Goal: Transaction & Acquisition: Purchase product/service

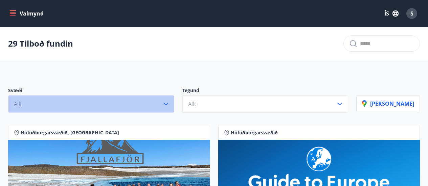
click at [168, 104] on icon "button" at bounding box center [165, 104] width 5 height 3
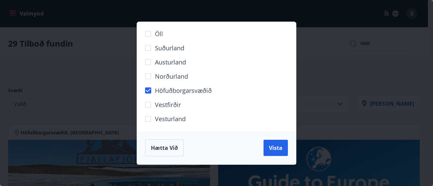
click at [299, 83] on div "Öll Suðurland [GEOGRAPHIC_DATA] Norðurland Höfuðborgarsvæðið [GEOGRAPHIC_DATA] …" at bounding box center [216, 93] width 433 height 186
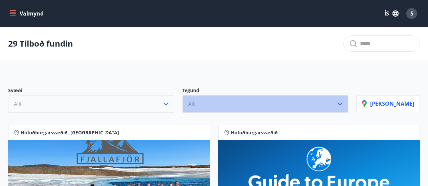
click at [343, 103] on icon "button" at bounding box center [339, 104] width 8 height 8
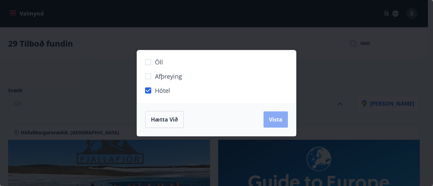
click at [274, 119] on span "Vista" at bounding box center [276, 119] width 14 height 7
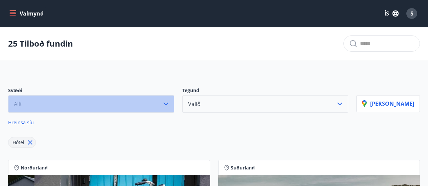
click at [170, 103] on icon "button" at bounding box center [166, 104] width 8 height 8
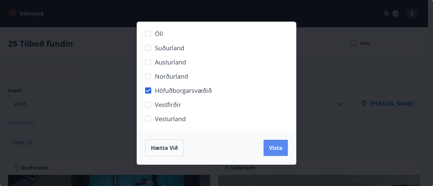
click at [270, 147] on span "Vista" at bounding box center [276, 147] width 14 height 7
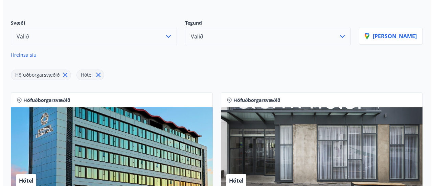
scroll to position [169, 0]
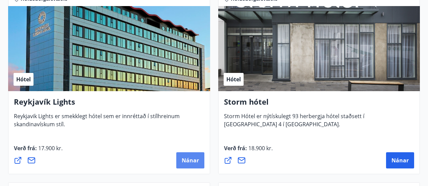
click at [191, 161] on span "Nánar" at bounding box center [190, 160] width 17 height 7
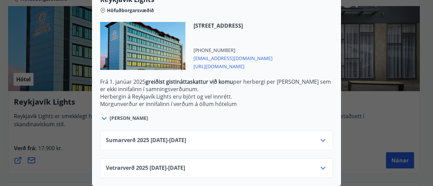
scroll to position [240, 0]
click at [321, 167] on icon at bounding box center [322, 168] width 5 height 3
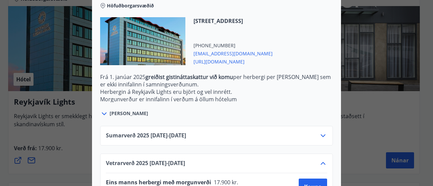
scroll to position [294, 0]
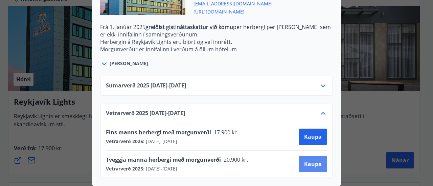
click at [311, 161] on span "Kaupa" at bounding box center [313, 164] width 18 height 7
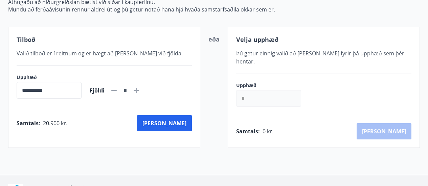
scroll to position [146, 0]
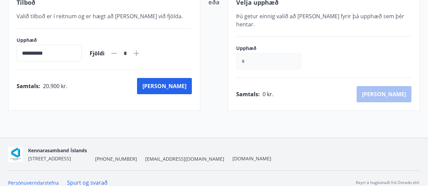
click at [139, 53] on icon at bounding box center [136, 53] width 5 height 5
type input "*"
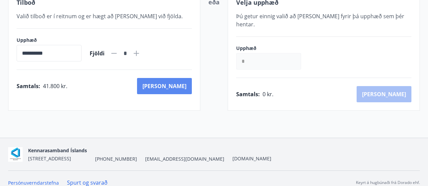
click at [184, 88] on button "[PERSON_NAME]" at bounding box center [164, 86] width 55 height 16
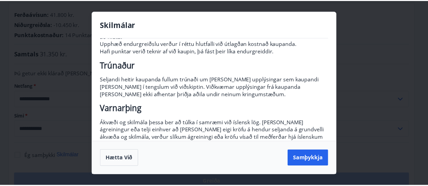
scroll to position [143, 0]
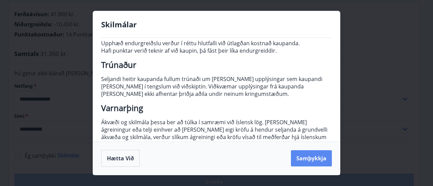
click at [314, 158] on button "Samþykkja" at bounding box center [311, 158] width 41 height 16
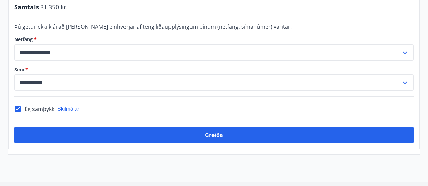
scroll to position [214, 0]
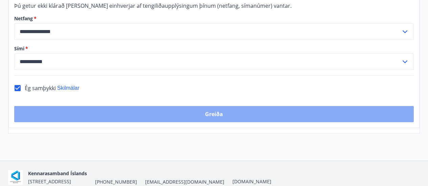
click at [222, 106] on button "Greiða" at bounding box center [213, 114] width 399 height 16
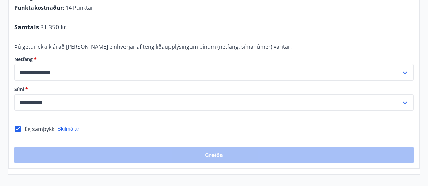
scroll to position [180, 0]
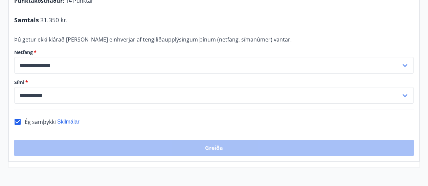
click at [404, 62] on icon at bounding box center [405, 66] width 8 height 8
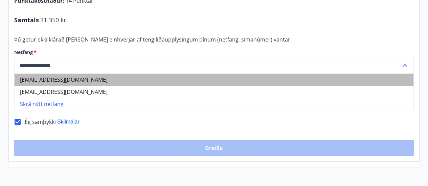
click at [51, 74] on li "[EMAIL_ADDRESS][DOMAIN_NAME]" at bounding box center [214, 80] width 399 height 12
type input "**********"
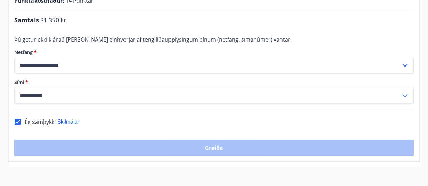
scroll to position [214, 0]
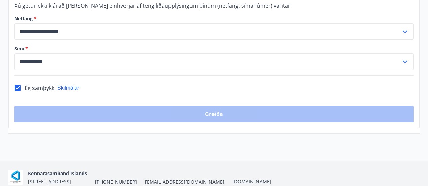
click at [213, 106] on div "Greiða" at bounding box center [213, 114] width 399 height 16
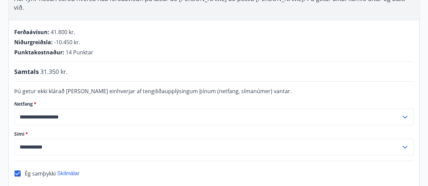
scroll to position [113, 0]
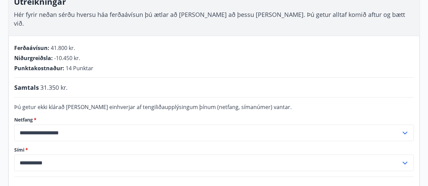
click at [404, 129] on icon at bounding box center [405, 133] width 8 height 8
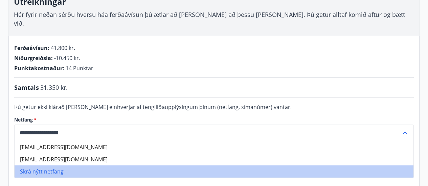
click at [56, 166] on li "Skrá nýtt netfang" at bounding box center [214, 172] width 399 height 12
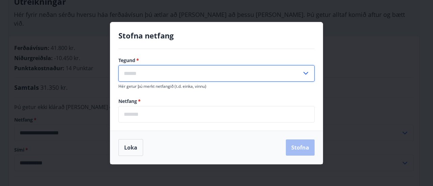
click at [166, 76] on input "text" at bounding box center [209, 73] width 183 height 17
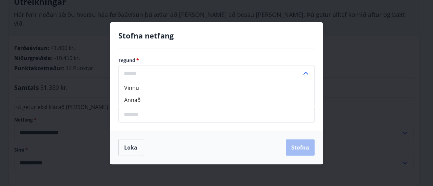
click at [145, 100] on li "Annað" at bounding box center [216, 100] width 195 height 12
type input "*****"
click at [142, 114] on input "email" at bounding box center [216, 114] width 196 height 17
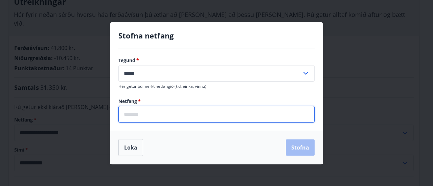
type input "**********"
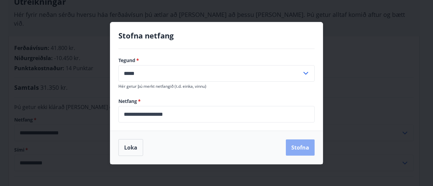
click at [301, 148] on button "Stofna" at bounding box center [300, 148] width 29 height 16
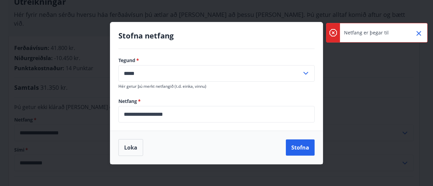
click at [419, 33] on icon "Close" at bounding box center [418, 33] width 8 height 8
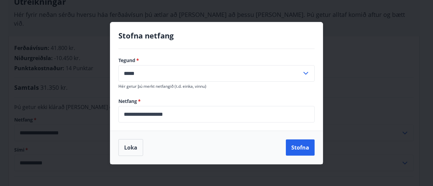
click at [85, 76] on div "**********" at bounding box center [216, 93] width 433 height 186
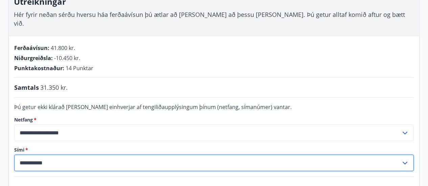
click at [62, 155] on input "**********" at bounding box center [207, 163] width 386 height 17
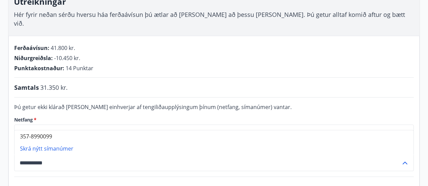
type input "**********"
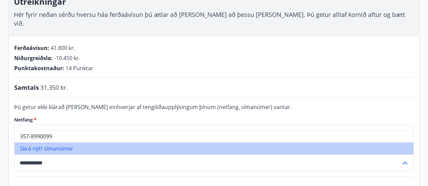
click at [54, 143] on li "Skrá nýtt símanúmer" at bounding box center [214, 149] width 399 height 12
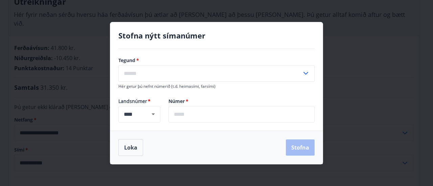
click at [206, 118] on input "text" at bounding box center [241, 114] width 146 height 17
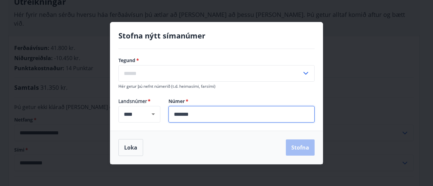
type input "*******"
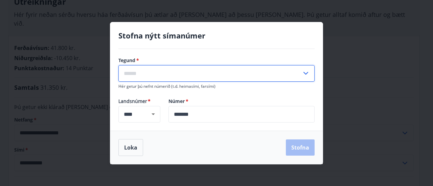
click at [144, 73] on input "text" at bounding box center [209, 73] width 183 height 17
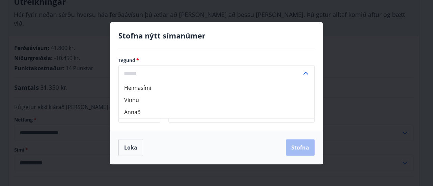
click at [151, 89] on li "Heimasími" at bounding box center [216, 88] width 195 height 12
type input "*********"
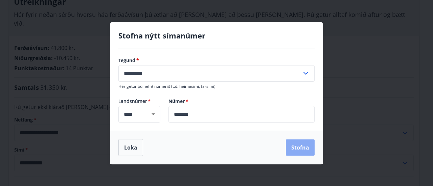
click at [303, 149] on button "Stofna" at bounding box center [300, 148] width 29 height 16
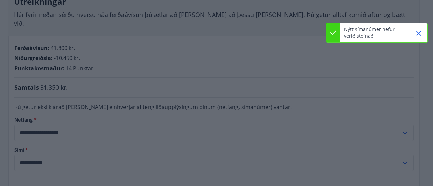
type input "**********"
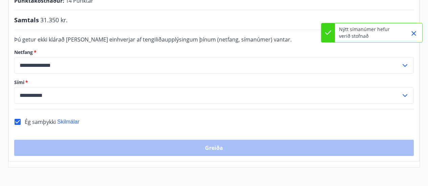
scroll to position [180, 0]
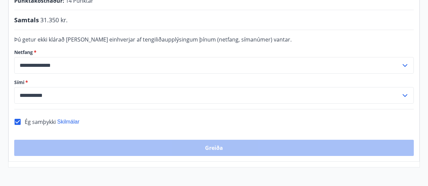
click at [212, 142] on div "Greiða" at bounding box center [213, 148] width 399 height 16
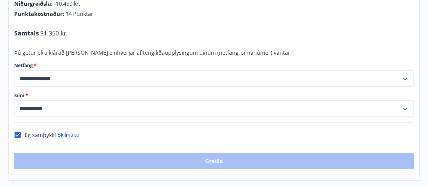
scroll to position [135, 0]
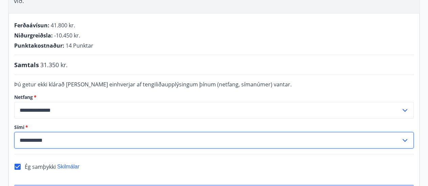
click at [64, 133] on input "**********" at bounding box center [207, 140] width 386 height 17
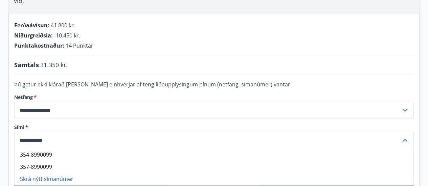
click at [50, 149] on li "354-8990099" at bounding box center [214, 155] width 399 height 12
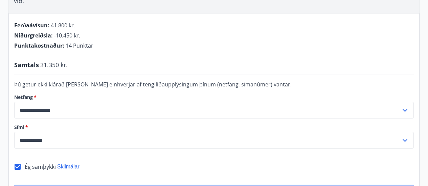
click at [66, 103] on input "**********" at bounding box center [207, 110] width 386 height 17
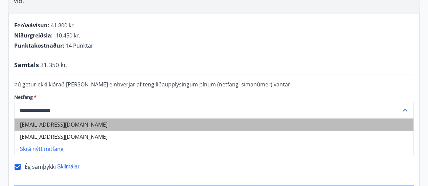
click at [52, 119] on li "[EMAIL_ADDRESS][DOMAIN_NAME]" at bounding box center [214, 125] width 399 height 12
type input "**********"
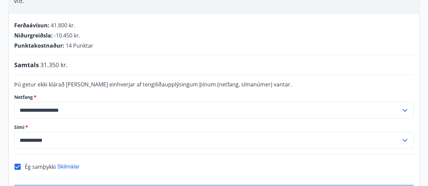
scroll to position [203, 0]
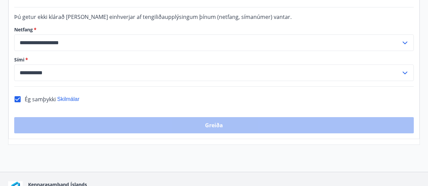
click at [225, 117] on div "Greiða" at bounding box center [213, 125] width 399 height 16
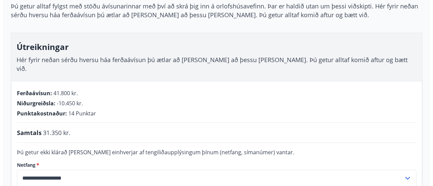
scroll to position [0, 0]
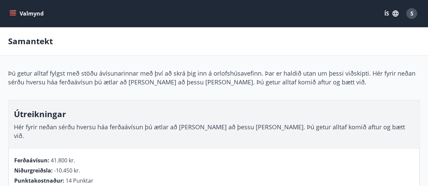
click at [413, 17] on div "S" at bounding box center [411, 13] width 11 height 11
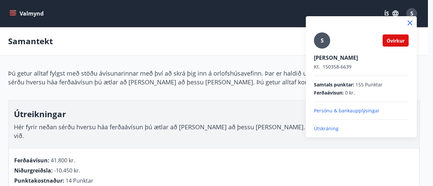
click at [329, 128] on p "Útskráning" at bounding box center [361, 128] width 95 height 7
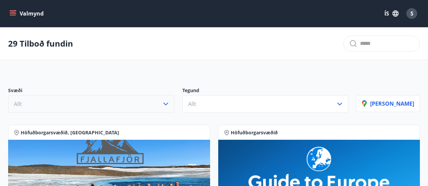
click at [170, 103] on icon "button" at bounding box center [166, 104] width 8 height 8
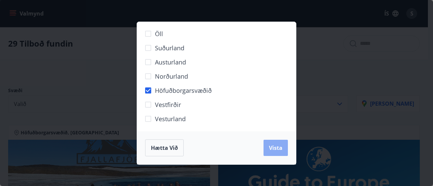
click at [274, 149] on span "Vista" at bounding box center [276, 147] width 14 height 7
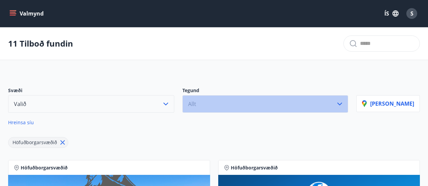
click at [343, 102] on icon "button" at bounding box center [339, 104] width 8 height 8
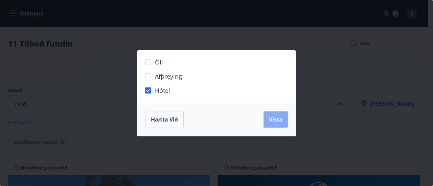
click at [274, 120] on span "Vista" at bounding box center [276, 119] width 14 height 7
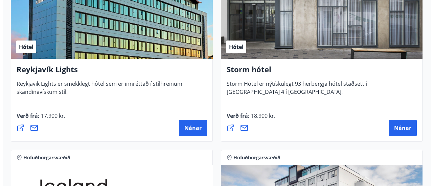
scroll to position [203, 0]
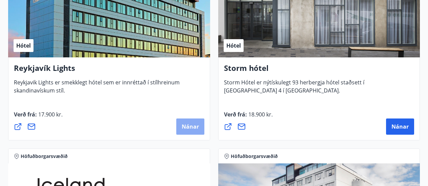
click at [196, 126] on span "Nánar" at bounding box center [190, 126] width 17 height 7
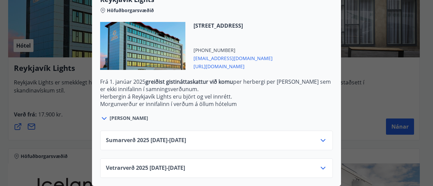
scroll to position [240, 0]
click at [320, 164] on icon at bounding box center [323, 168] width 8 height 8
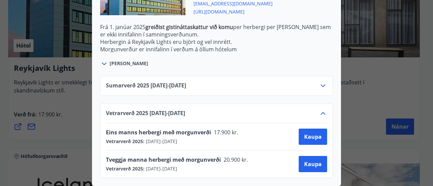
scroll to position [294, 0]
click at [313, 161] on span "Kaupa" at bounding box center [313, 164] width 18 height 7
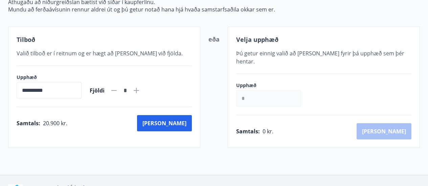
scroll to position [146, 0]
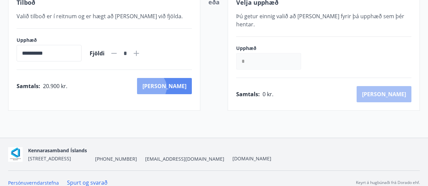
click at [180, 87] on button "[PERSON_NAME]" at bounding box center [164, 86] width 55 height 16
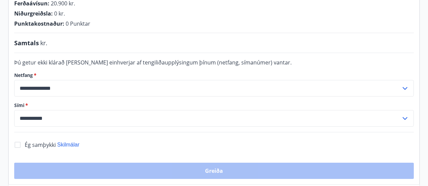
scroll to position [146, 0]
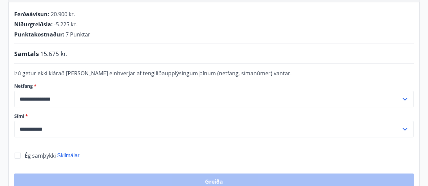
click at [62, 121] on input "**********" at bounding box center [207, 129] width 386 height 17
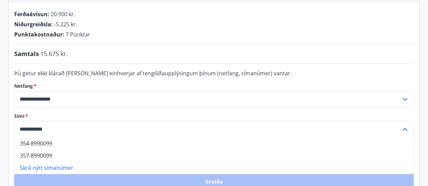
click at [57, 138] on li "354-8990099" at bounding box center [214, 144] width 399 height 12
type input "**********"
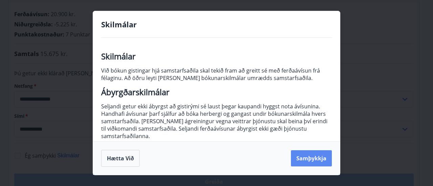
click at [318, 160] on button "Samþykkja" at bounding box center [311, 158] width 41 height 16
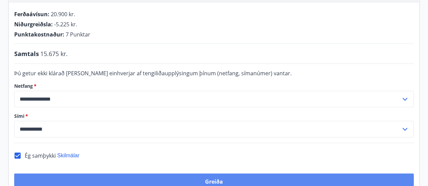
scroll to position [180, 0]
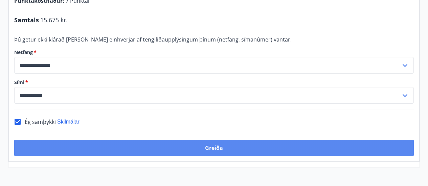
click at [219, 140] on button "Greiða" at bounding box center [213, 148] width 399 height 16
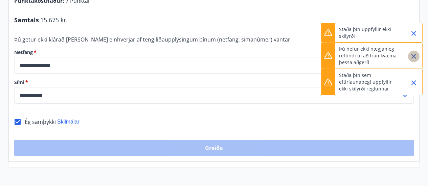
click at [412, 55] on icon "Close" at bounding box center [413, 56] width 5 height 5
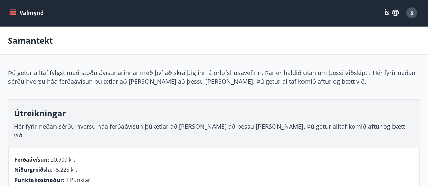
scroll to position [0, 0]
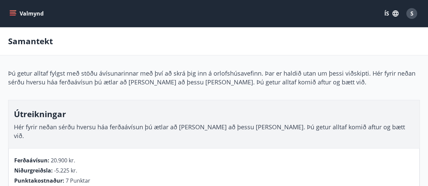
click at [17, 13] on button "Valmynd" at bounding box center [27, 13] width 38 height 12
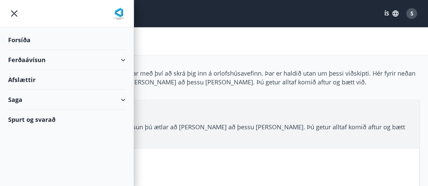
click at [16, 14] on icon "menu" at bounding box center [14, 13] width 12 height 12
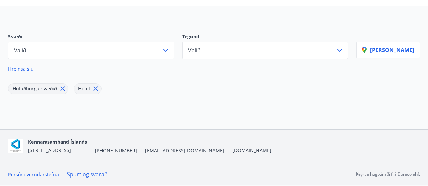
scroll to position [54, 0]
